Goal: Find specific page/section: Find specific page/section

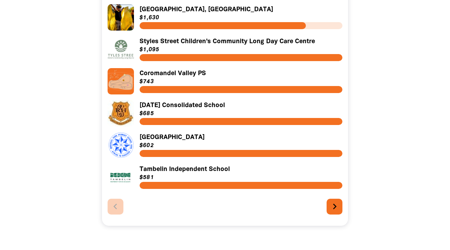
scroll to position [254, 0]
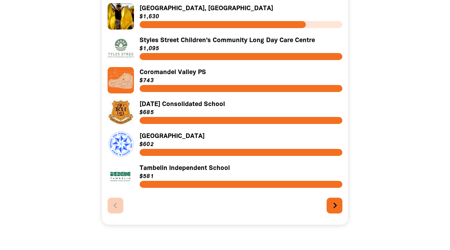
click at [335, 205] on icon "chevron_right" at bounding box center [334, 205] width 11 height 11
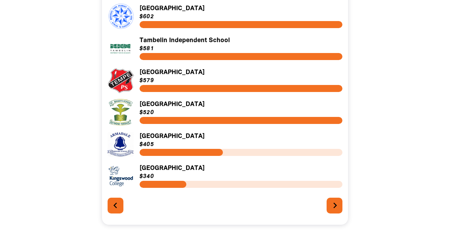
click at [337, 206] on icon "chevron_right" at bounding box center [334, 205] width 11 height 11
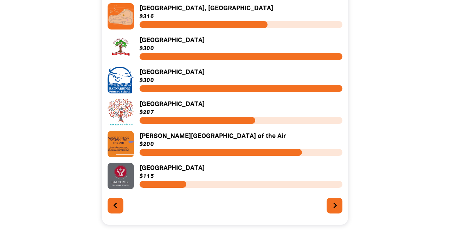
click at [337, 206] on icon "chevron_right" at bounding box center [334, 205] width 11 height 11
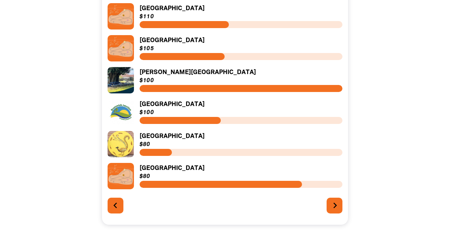
click at [337, 206] on icon "chevron_right" at bounding box center [334, 205] width 11 height 11
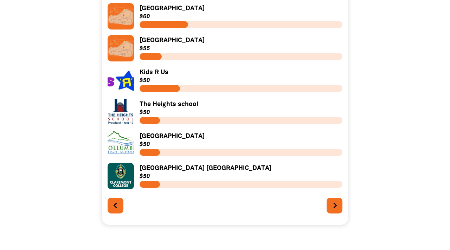
click at [337, 206] on icon "chevron_right" at bounding box center [334, 205] width 11 height 11
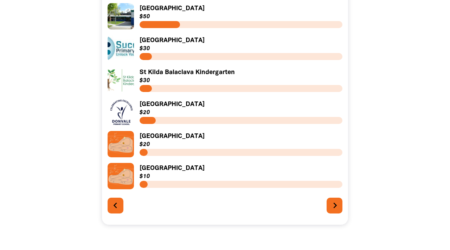
click at [337, 206] on icon "chevron_right" at bounding box center [334, 205] width 11 height 11
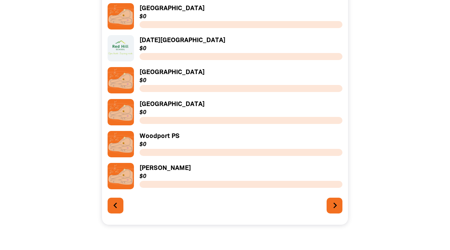
click at [337, 206] on icon "chevron_right" at bounding box center [334, 205] width 11 height 11
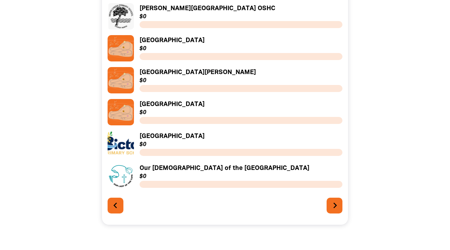
click at [337, 207] on icon "chevron_right" at bounding box center [334, 205] width 11 height 11
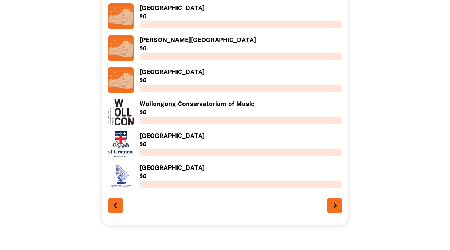
click at [337, 207] on icon "chevron_right" at bounding box center [334, 205] width 11 height 11
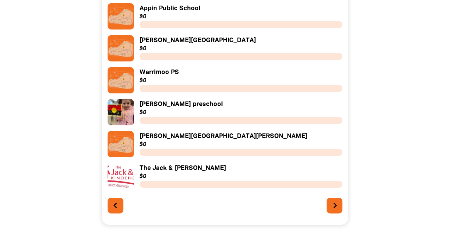
click at [337, 207] on icon "chevron_right" at bounding box center [334, 205] width 11 height 11
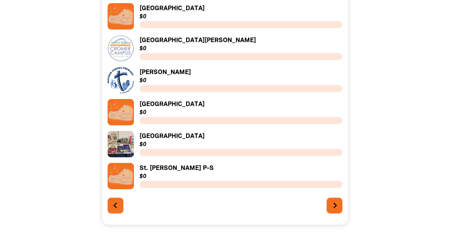
click at [338, 209] on icon "chevron_right" at bounding box center [334, 205] width 11 height 11
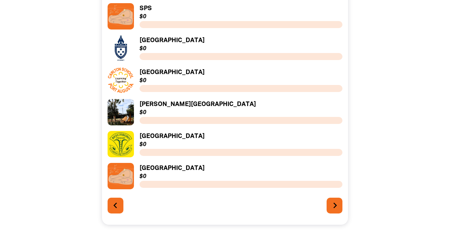
click at [338, 209] on icon "chevron_right" at bounding box center [334, 205] width 11 height 11
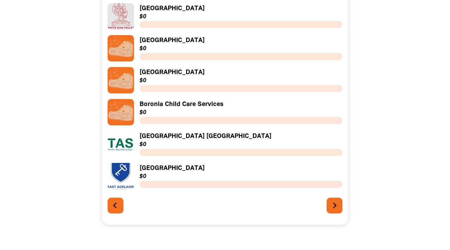
click at [119, 208] on icon "chevron_left" at bounding box center [114, 205] width 11 height 11
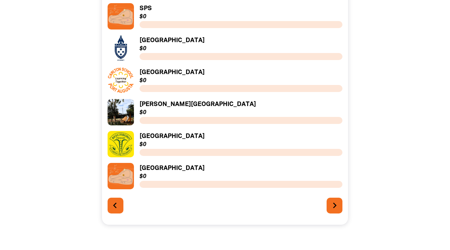
click at [119, 209] on icon "chevron_left" at bounding box center [114, 205] width 11 height 11
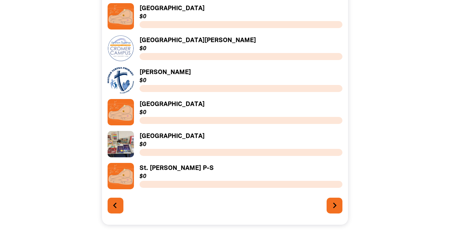
click at [119, 209] on icon "chevron_left" at bounding box center [114, 205] width 11 height 11
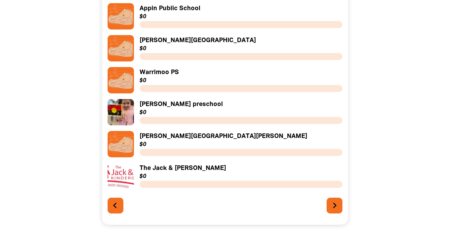
click at [118, 209] on icon "chevron_left" at bounding box center [114, 205] width 11 height 11
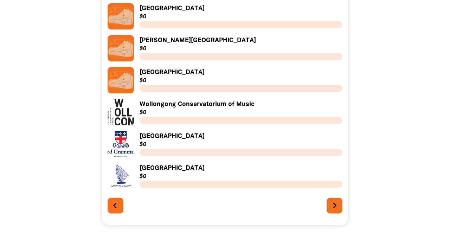
click at [118, 209] on icon "chevron_left" at bounding box center [114, 205] width 11 height 11
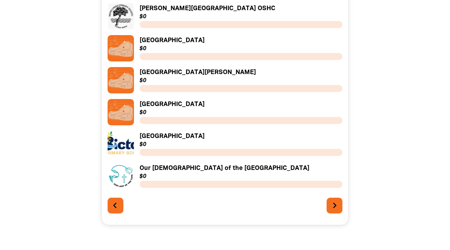
click at [118, 209] on icon "chevron_left" at bounding box center [114, 205] width 11 height 11
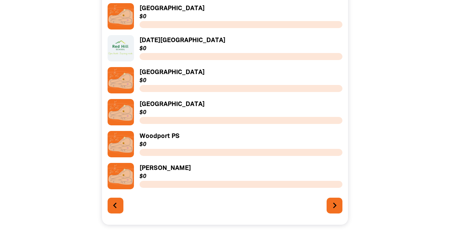
click at [117, 209] on icon "chevron_left" at bounding box center [114, 205] width 11 height 11
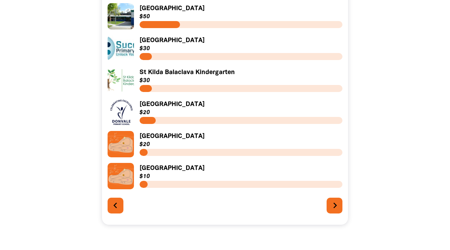
click at [332, 204] on icon "chevron_right" at bounding box center [334, 205] width 11 height 11
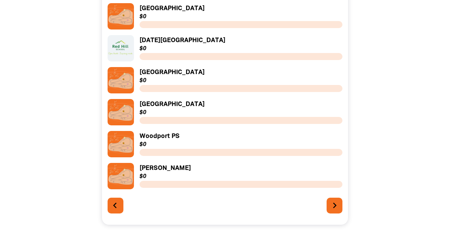
click at [119, 205] on icon "chevron_left" at bounding box center [114, 205] width 11 height 11
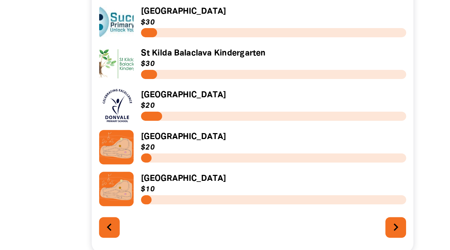
drag, startPoint x: 90, startPoint y: 109, endPoint x: 218, endPoint y: 105, distance: 128.2
click at [218, 105] on div "Search for your school search Link to [GEOGRAPHIC_DATA] [GEOGRAPHIC_DATA] $50 L…" at bounding box center [224, 121] width 421 height 255
drag, startPoint x: 218, startPoint y: 105, endPoint x: 316, endPoint y: 34, distance: 121.2
click at [336, 205] on icon "chevron_right" at bounding box center [334, 205] width 11 height 11
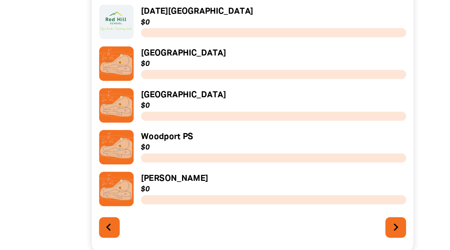
click at [117, 206] on icon "chevron_left" at bounding box center [114, 205] width 11 height 11
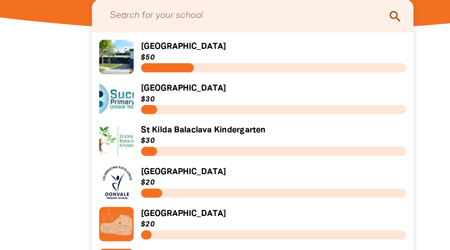
scroll to position [225, 0]
